Goal: Task Accomplishment & Management: Manage account settings

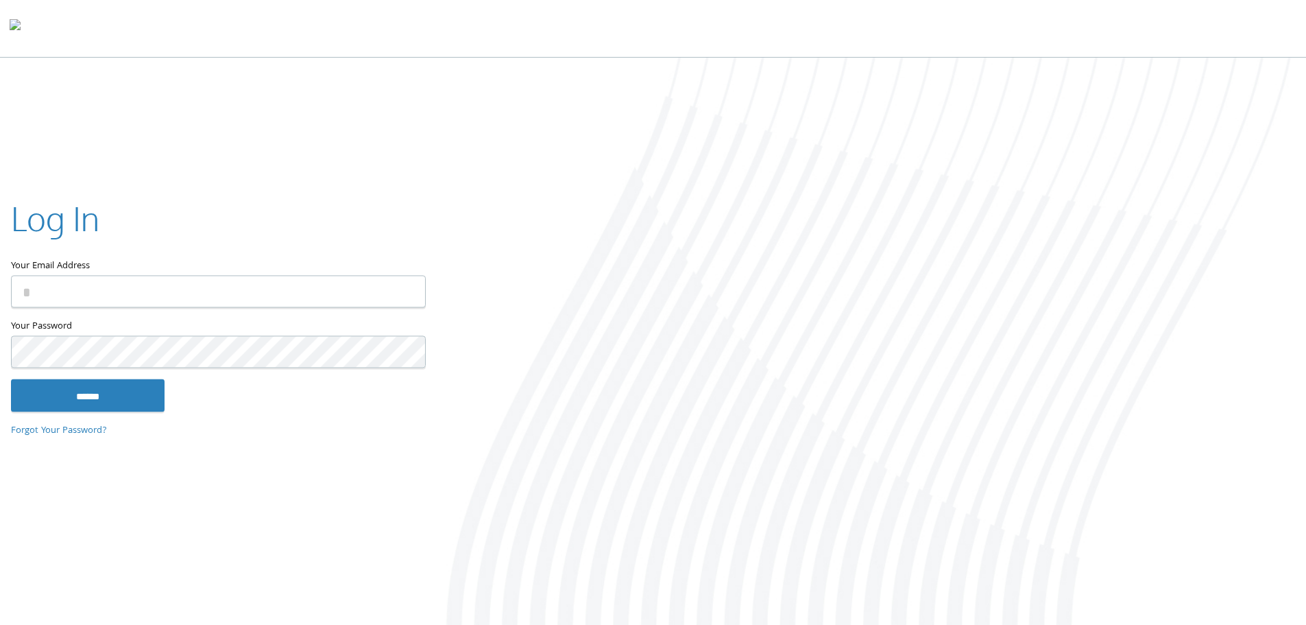
click at [316, 287] on input "Your Email Address" at bounding box center [218, 291] width 415 height 32
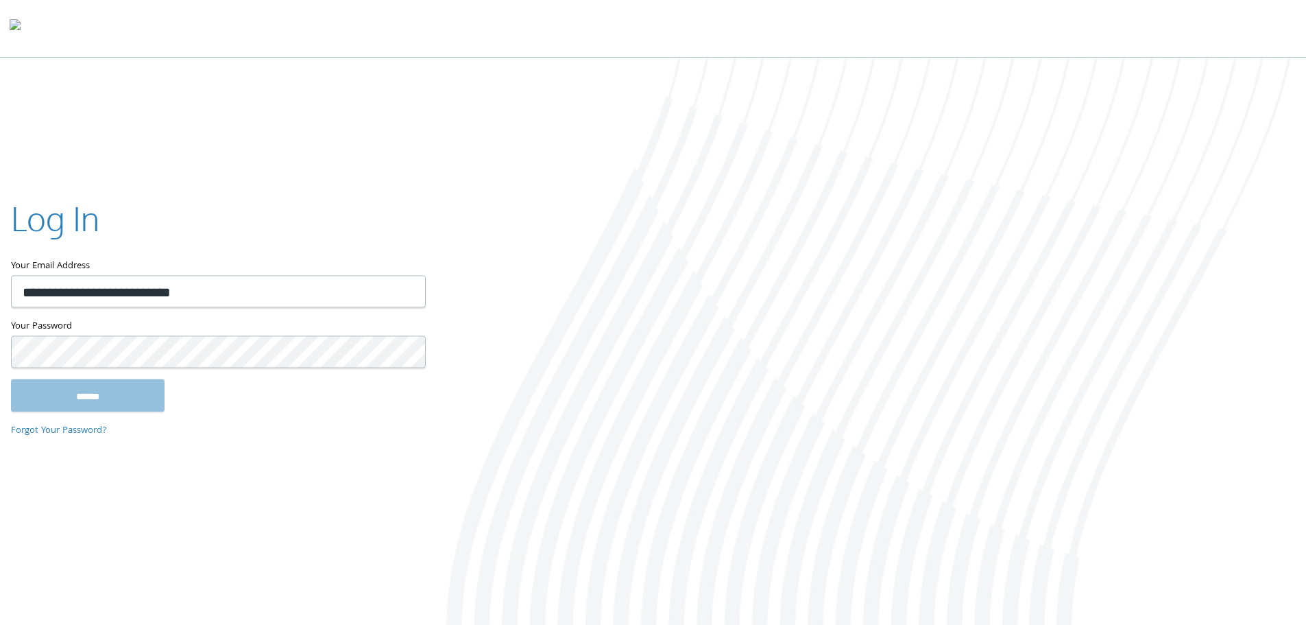
type input "**********"
click at [11, 379] on input "******" at bounding box center [88, 395] width 154 height 33
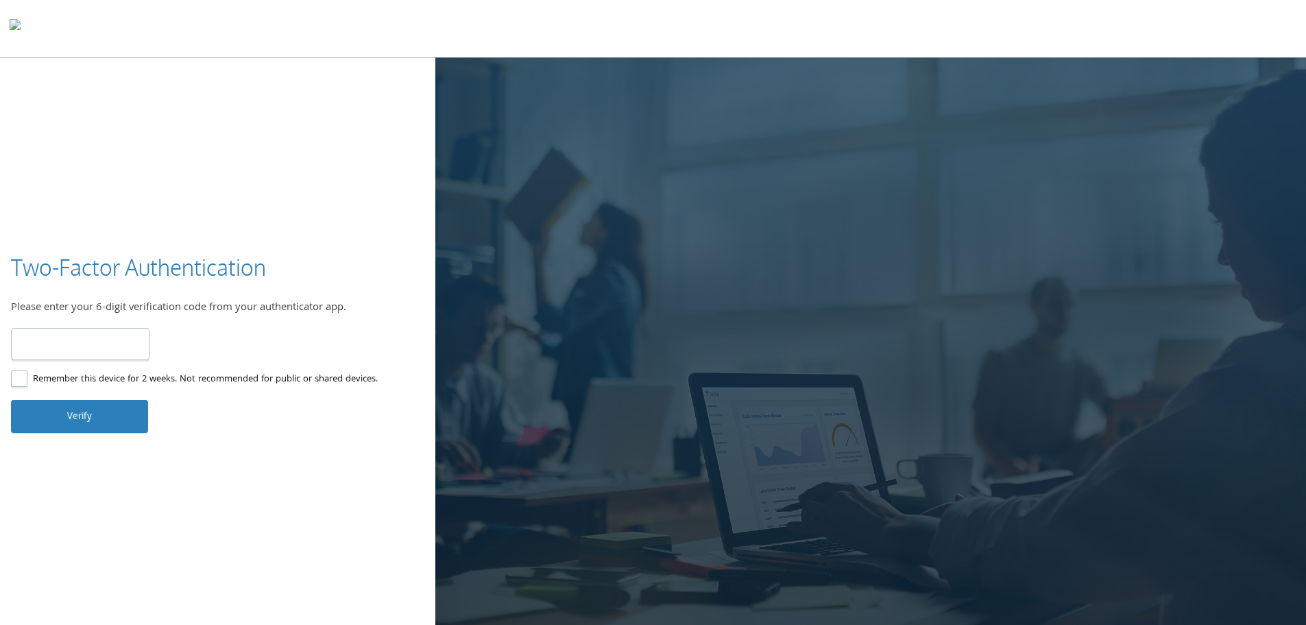
type input "******"
